Goal: Find specific page/section: Find specific page/section

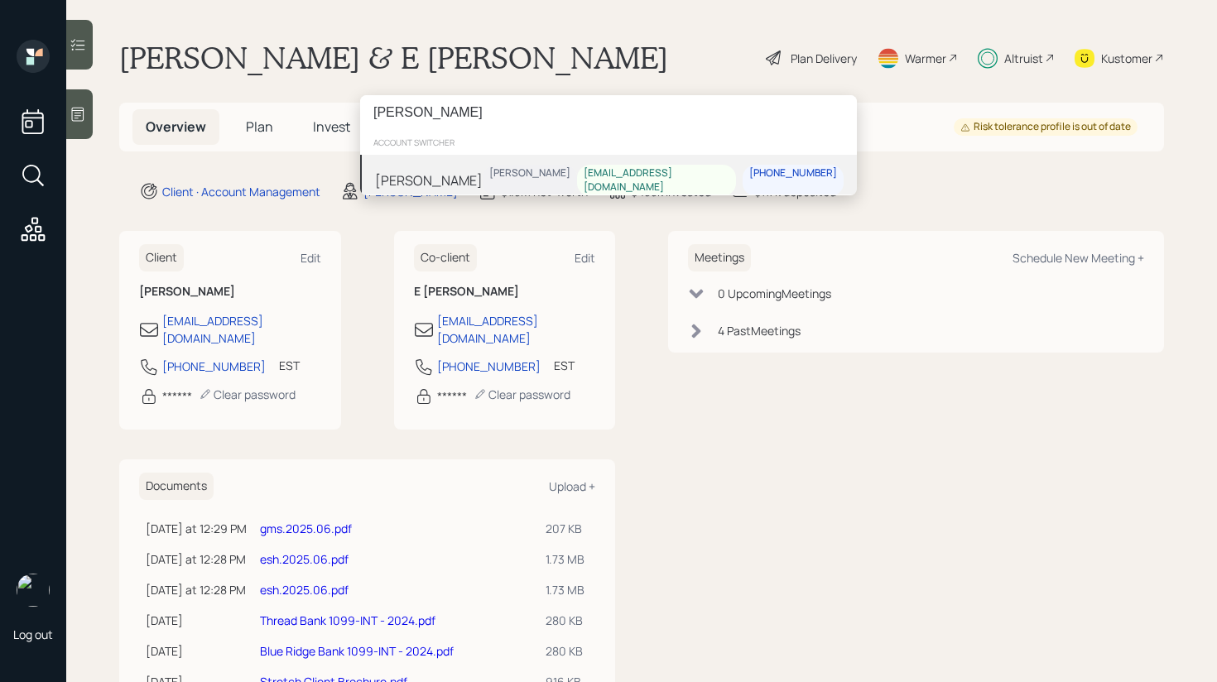
type input "[PERSON_NAME]"
click at [465, 173] on div "[PERSON_NAME] [PERSON_NAME] [EMAIL_ADDRESS][DOMAIN_NAME] [PHONE_NUMBER]" at bounding box center [608, 180] width 497 height 51
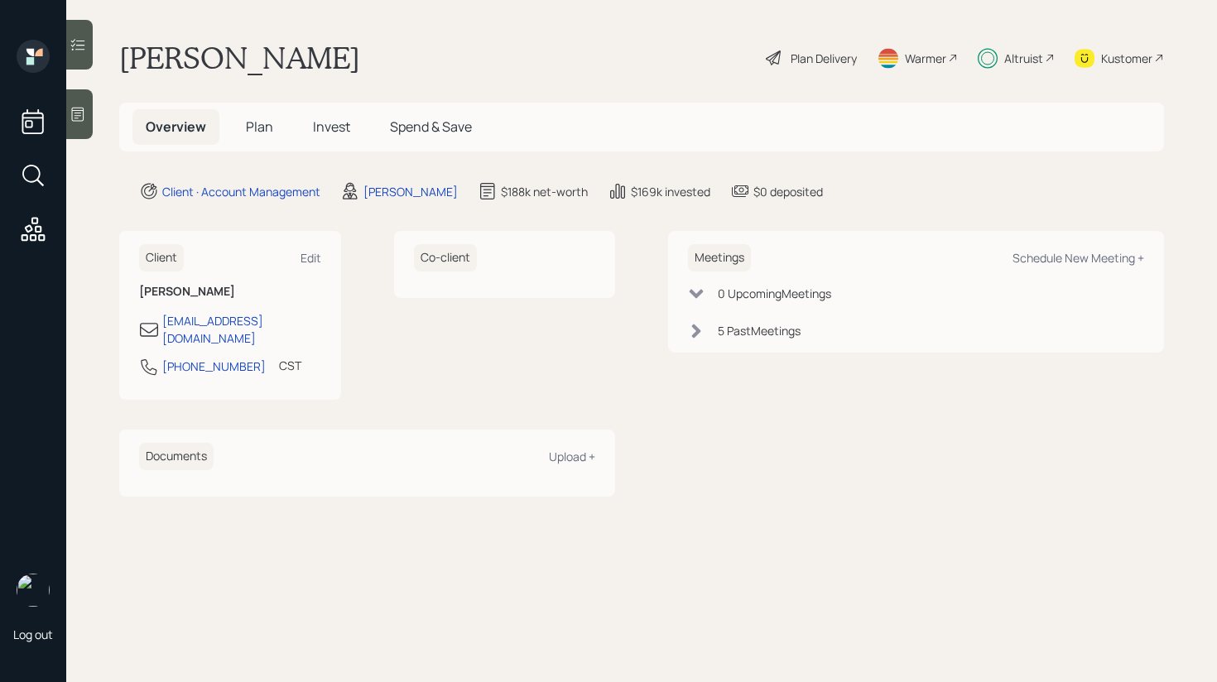
click at [83, 41] on icon at bounding box center [78, 44] width 17 height 17
